Goal: Task Accomplishment & Management: Manage account settings

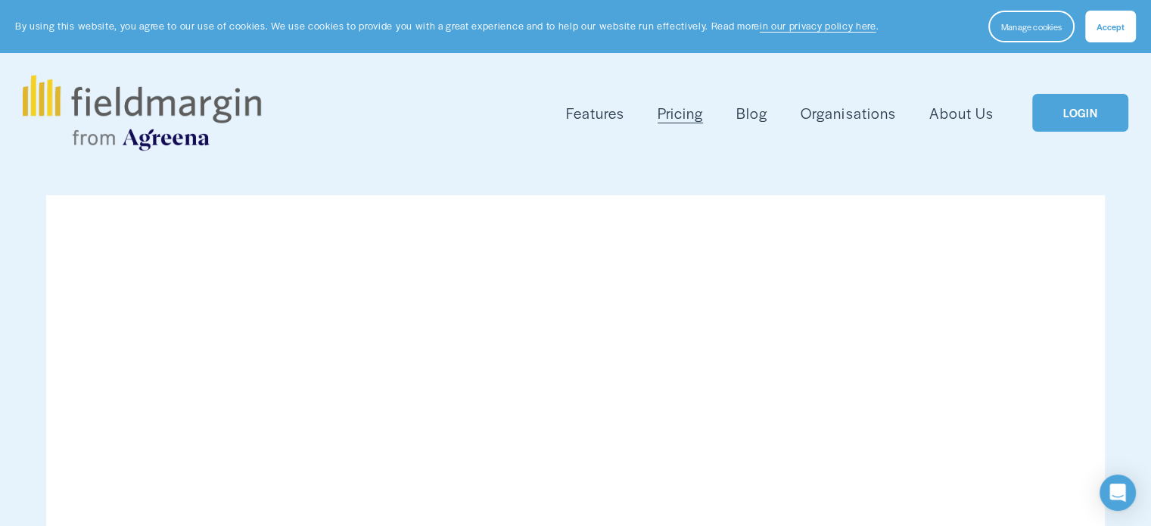
click at [1067, 115] on link "LOGIN" at bounding box center [1079, 113] width 95 height 39
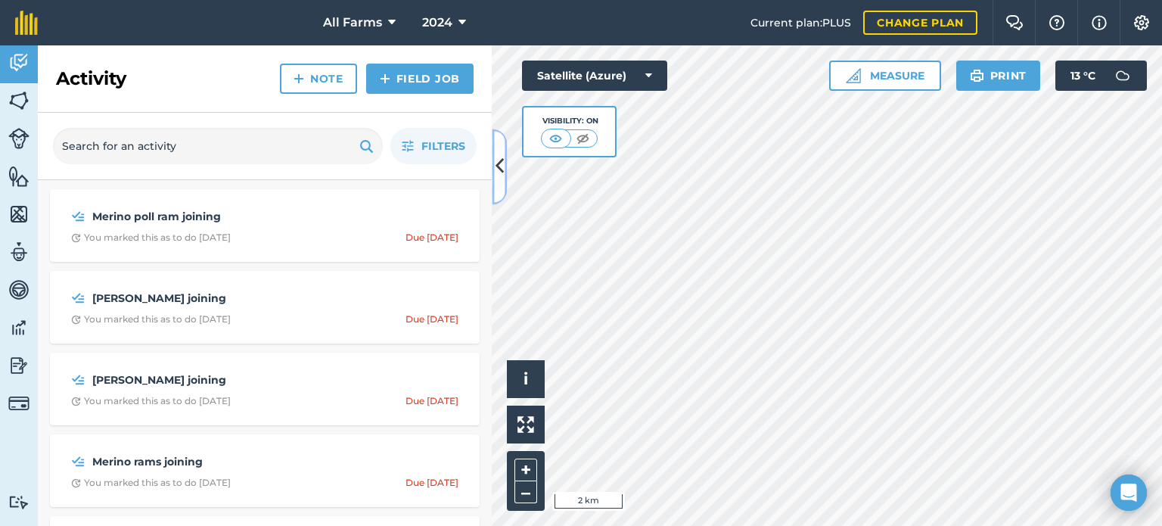
click at [500, 174] on icon at bounding box center [500, 167] width 8 height 26
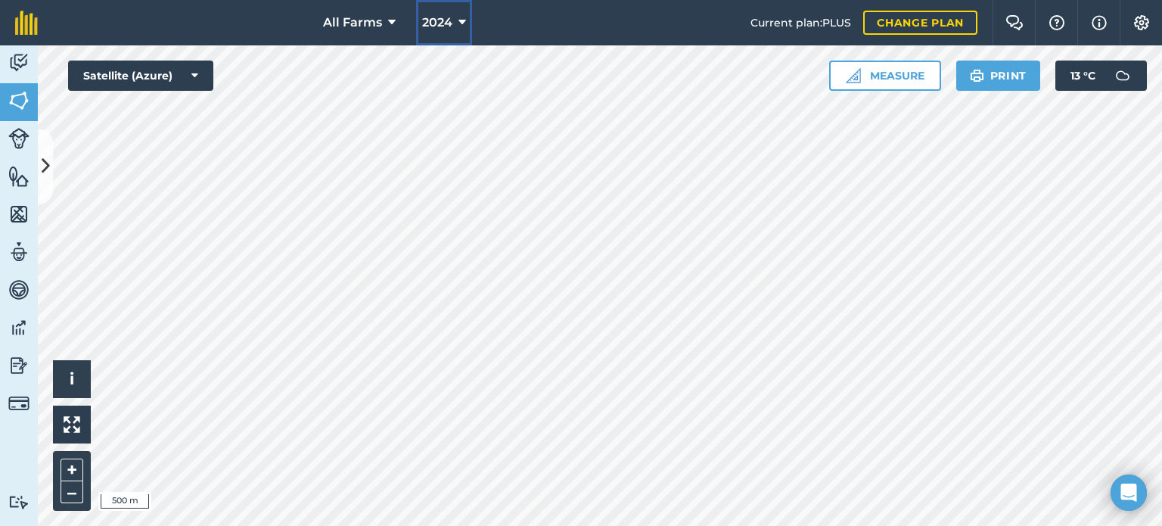
click at [428, 21] on span "2024" at bounding box center [437, 23] width 30 height 18
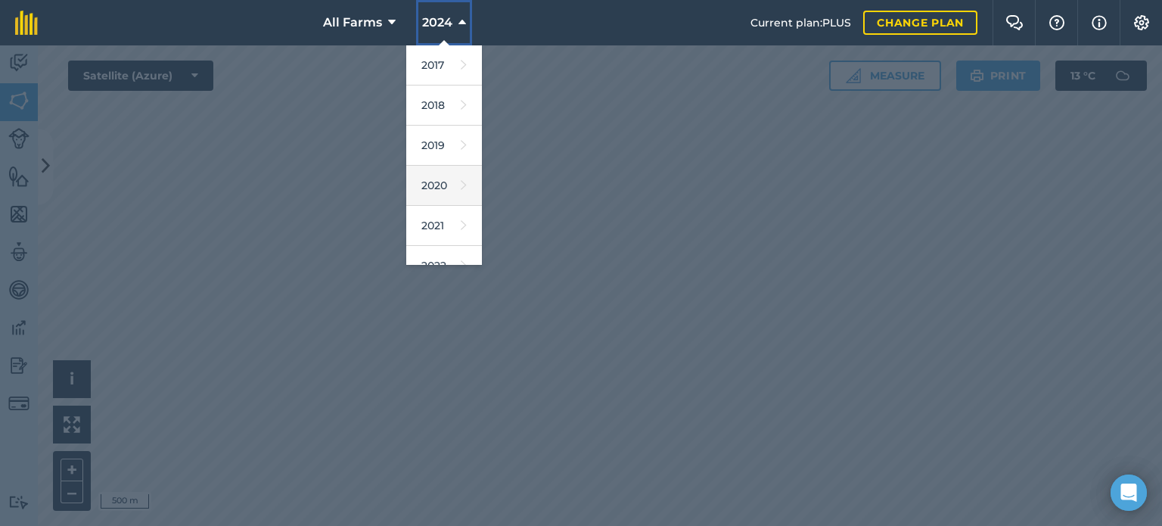
scroll to position [151, 0]
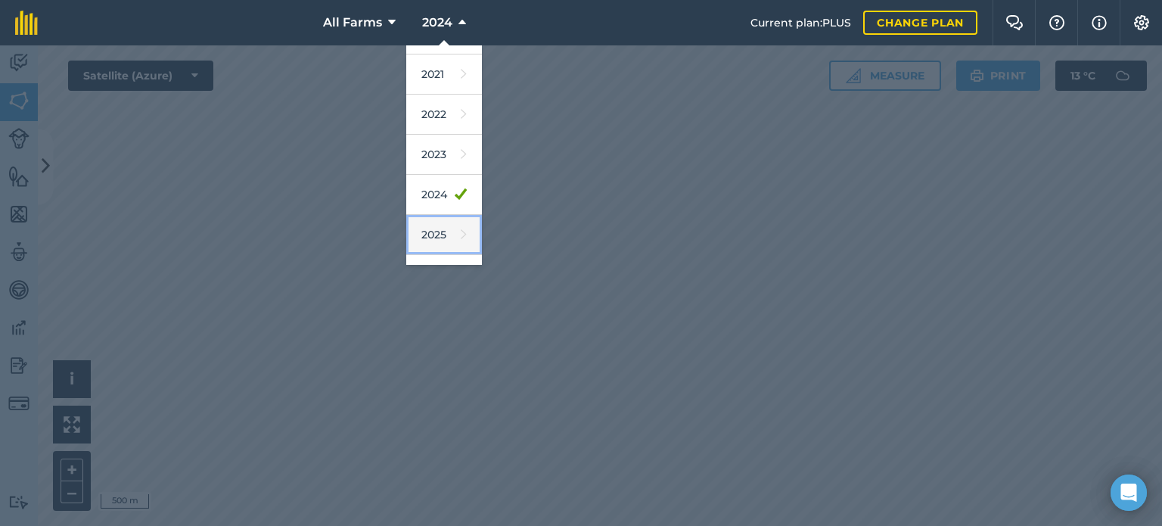
click at [461, 224] on icon at bounding box center [464, 234] width 6 height 21
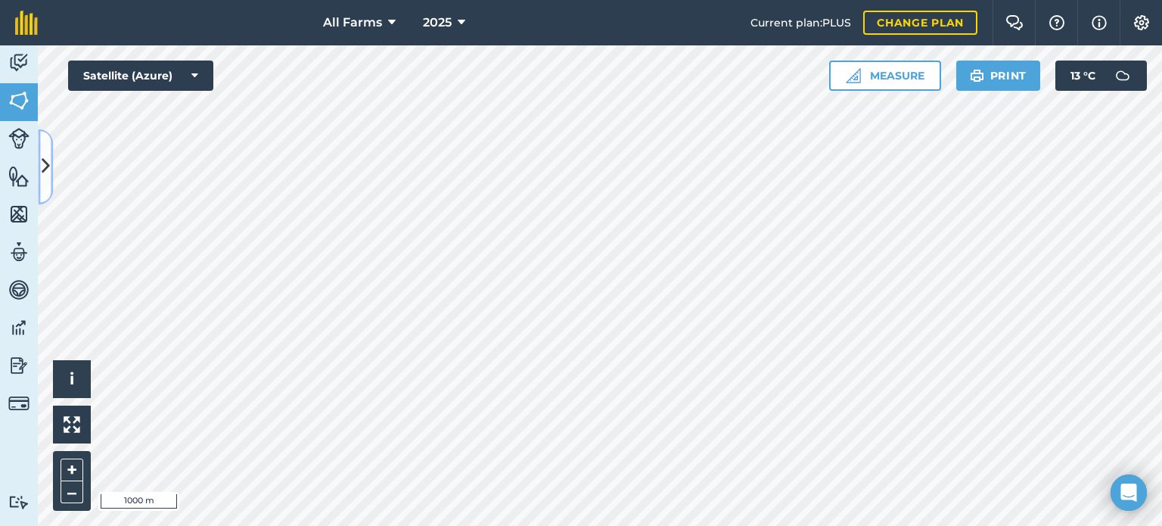
click at [44, 167] on icon at bounding box center [46, 167] width 8 height 26
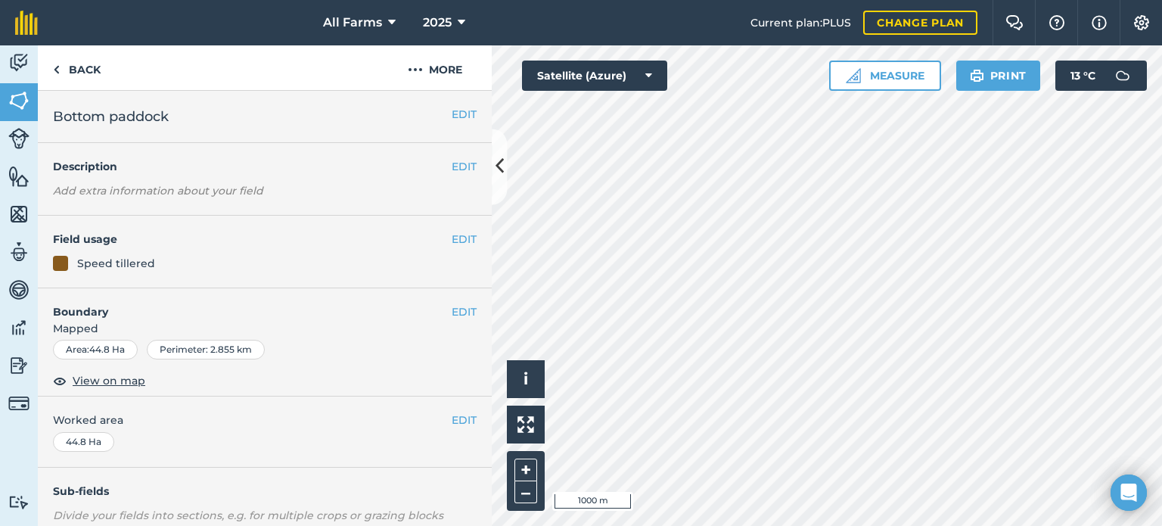
click at [65, 265] on div at bounding box center [60, 263] width 15 height 15
click at [72, 266] on div "Speed tillered" at bounding box center [265, 263] width 424 height 17
click at [456, 233] on button "EDIT" at bounding box center [464, 239] width 25 height 17
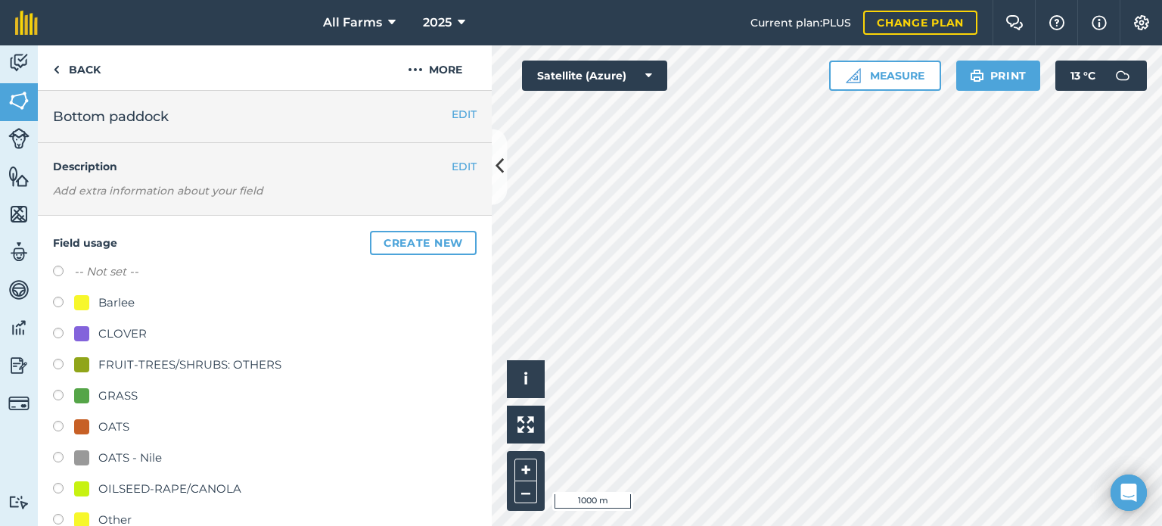
click at [128, 301] on div "Barlee" at bounding box center [116, 303] width 36 height 18
radio input "true"
radio input "false"
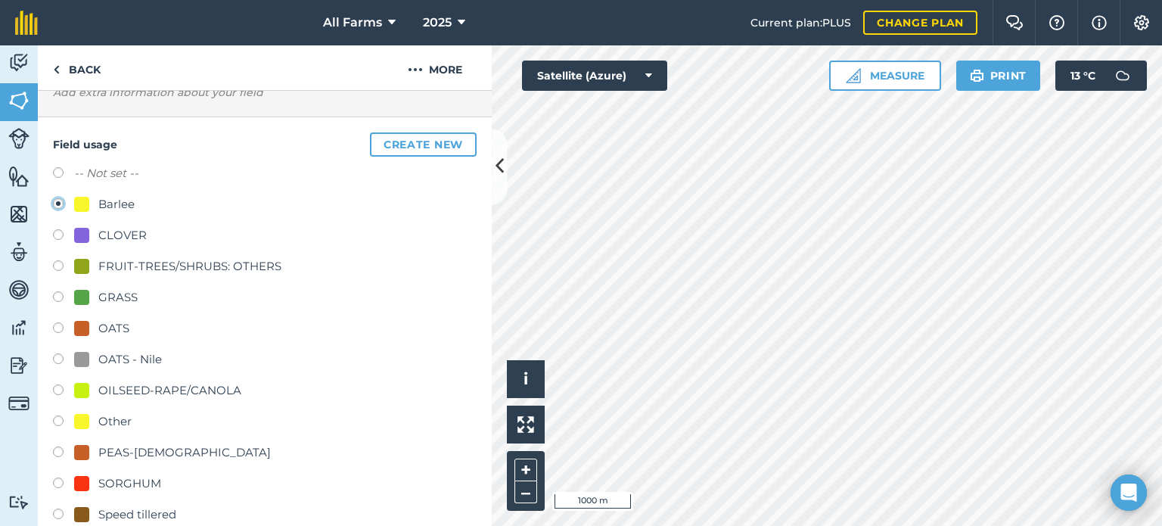
scroll to position [378, 0]
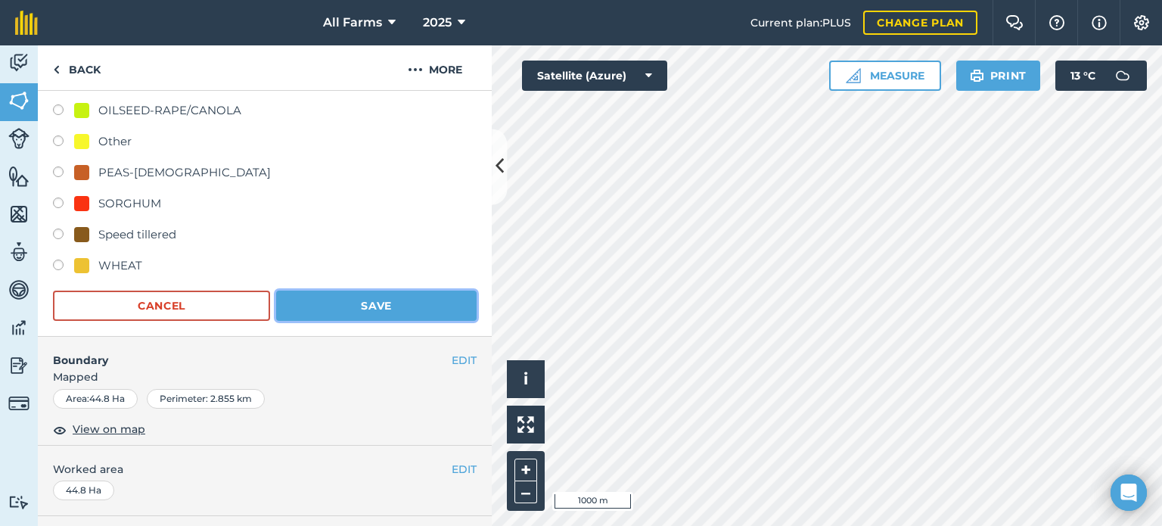
click at [333, 306] on button "Save" at bounding box center [376, 306] width 201 height 30
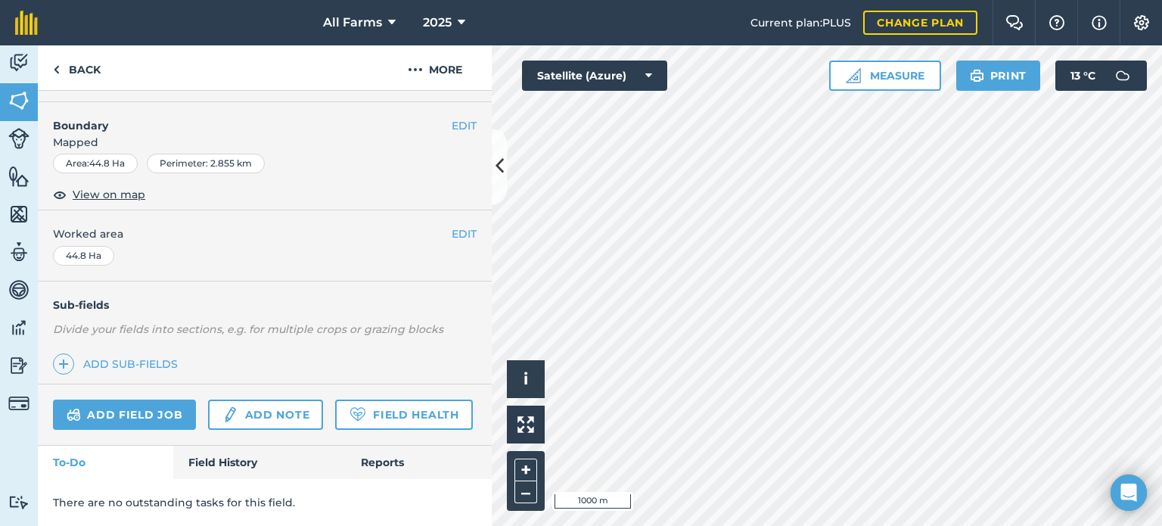
scroll to position [274, 0]
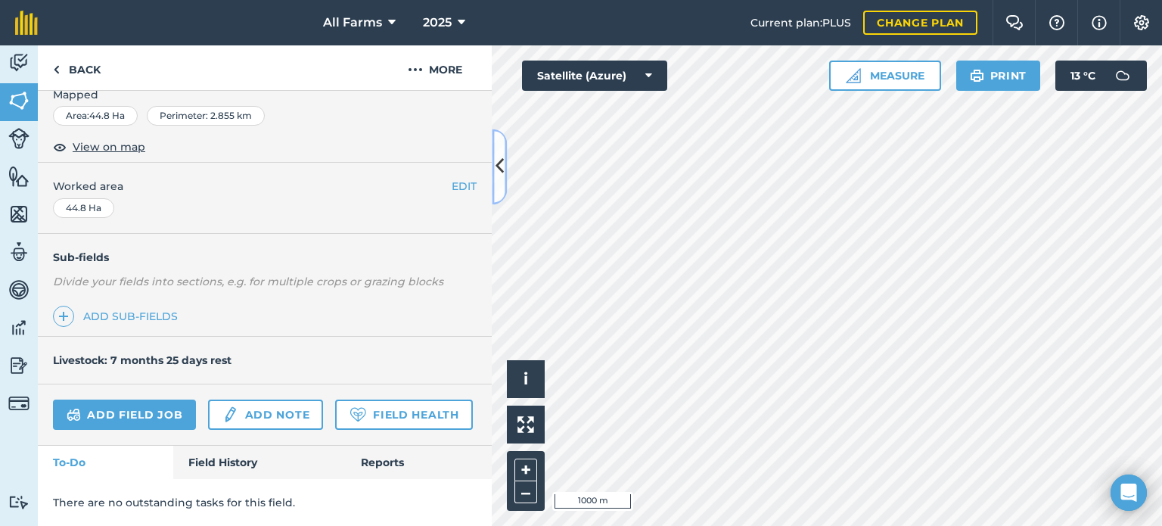
click at [497, 196] on button at bounding box center [499, 167] width 15 height 76
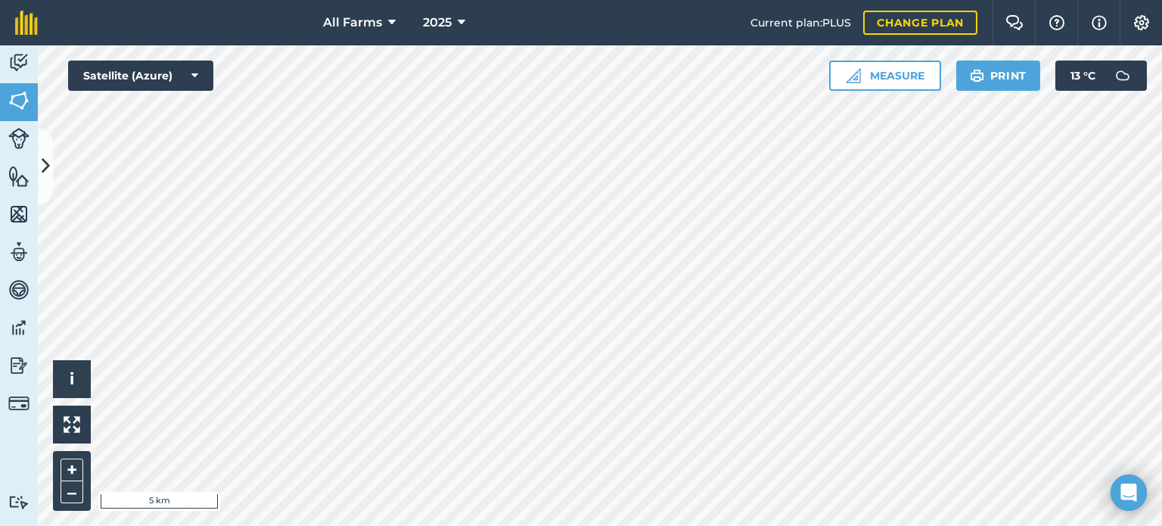
click at [623, 525] on html "All Farms 2025 Current plan : PLUS Change plan Farm Chat Help Info Settings All…" at bounding box center [581, 263] width 1162 height 526
click at [20, 138] on img at bounding box center [18, 138] width 21 height 21
click at [46, 160] on icon at bounding box center [46, 167] width 8 height 26
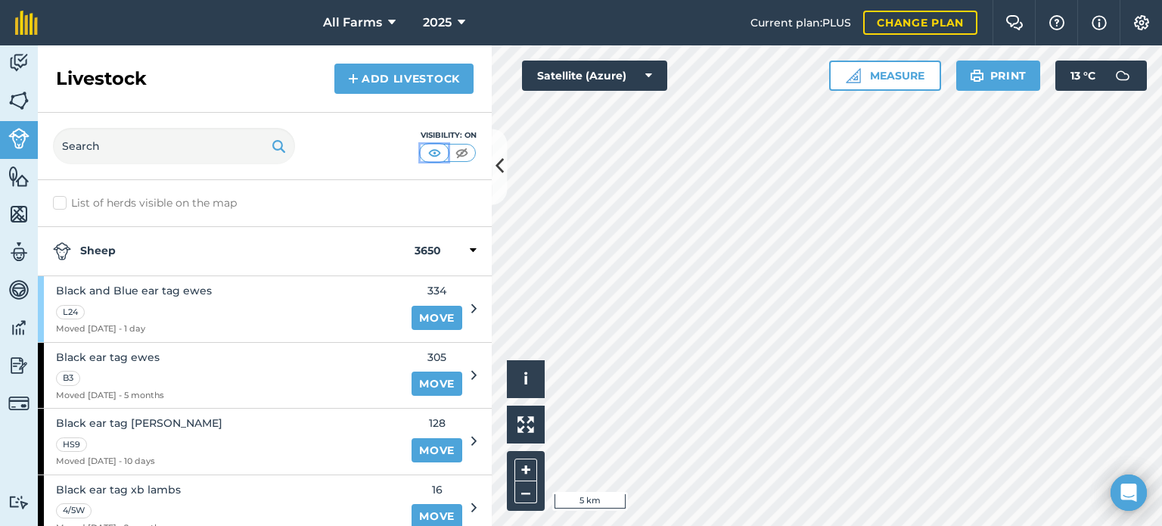
click at [425, 145] on img at bounding box center [434, 152] width 19 height 15
click at [461, 151] on img at bounding box center [462, 152] width 19 height 15
click at [438, 152] on img at bounding box center [434, 152] width 19 height 15
click at [499, 161] on icon at bounding box center [500, 167] width 8 height 26
